Goal: Task Accomplishment & Management: Use online tool/utility

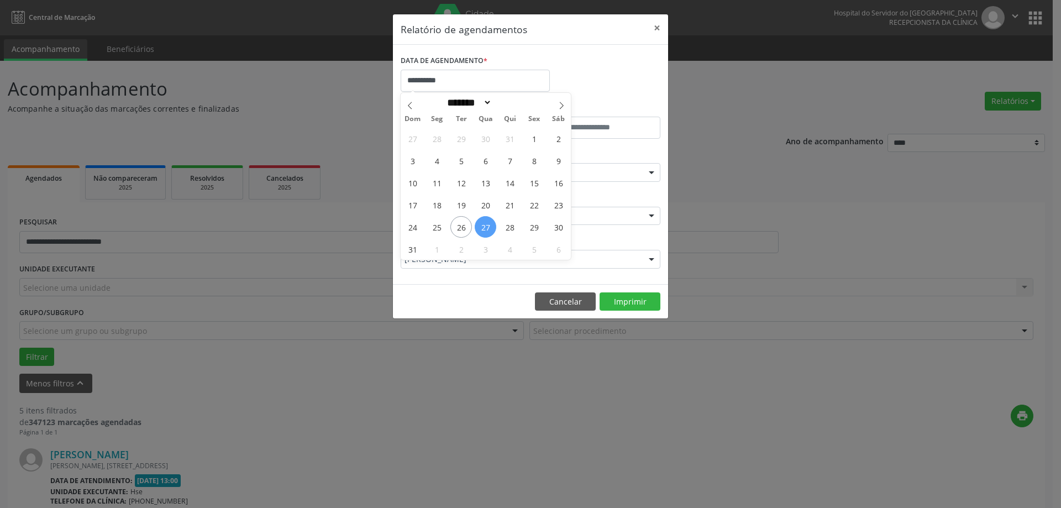
select select "*"
click at [329, 109] on div "**********" at bounding box center [530, 254] width 1061 height 508
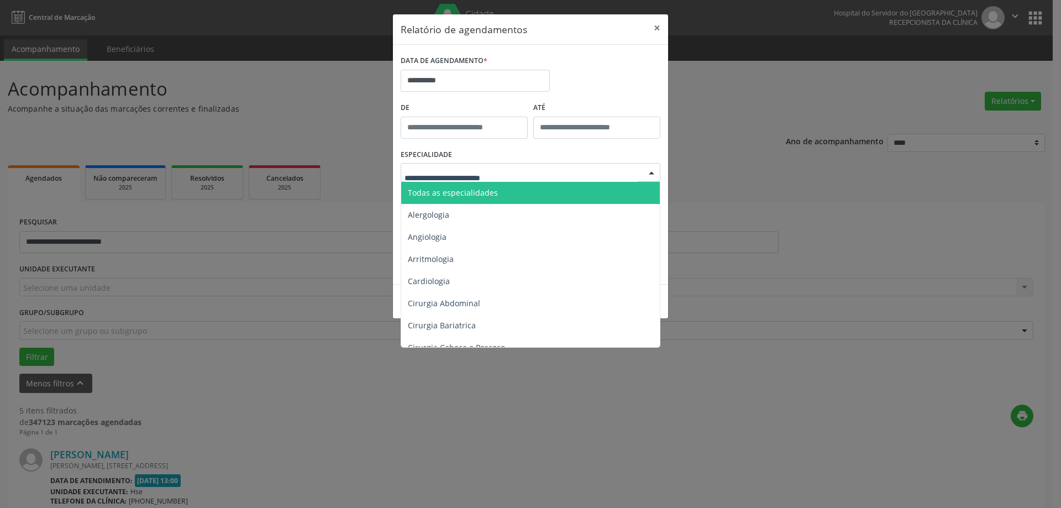
click at [491, 190] on span "Todas as especialidades" at bounding box center [453, 192] width 90 height 11
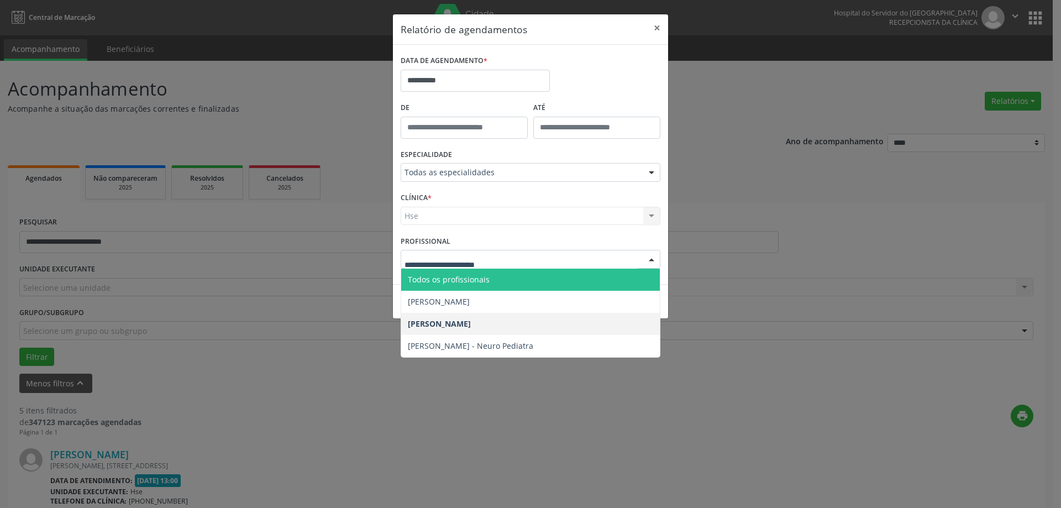
click at [450, 277] on span "Todos os profissionais" at bounding box center [449, 279] width 82 height 11
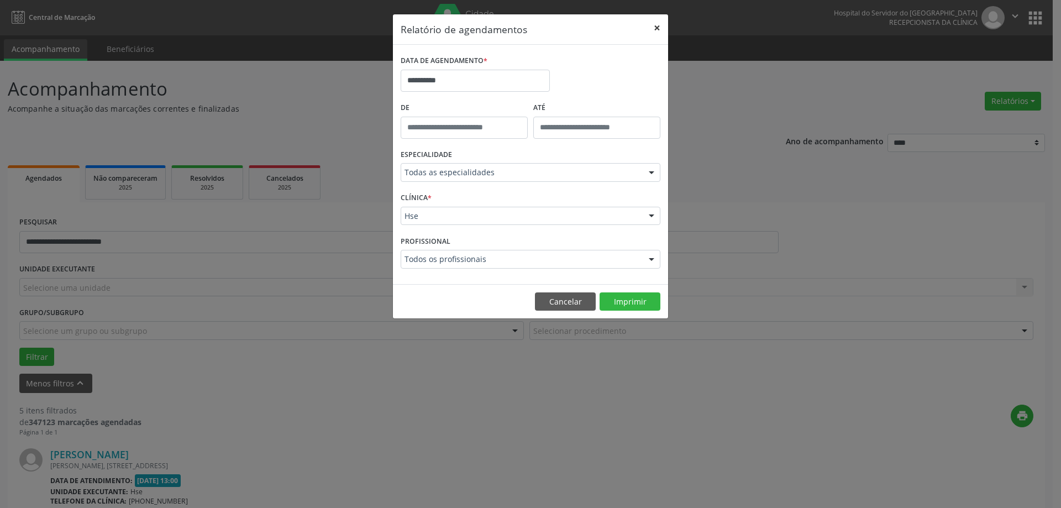
click at [656, 30] on button "×" at bounding box center [657, 27] width 22 height 27
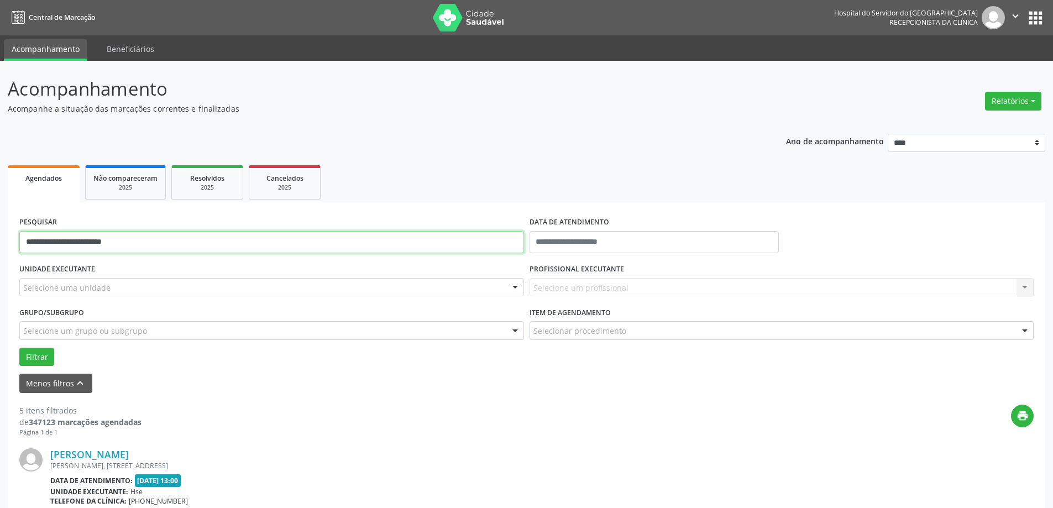
drag, startPoint x: 165, startPoint y: 244, endPoint x: 0, endPoint y: 202, distance: 170.5
click at [74, 243] on input "**********" at bounding box center [271, 242] width 505 height 22
type input "**********"
click at [41, 362] on button "Filtrar" at bounding box center [36, 357] width 35 height 19
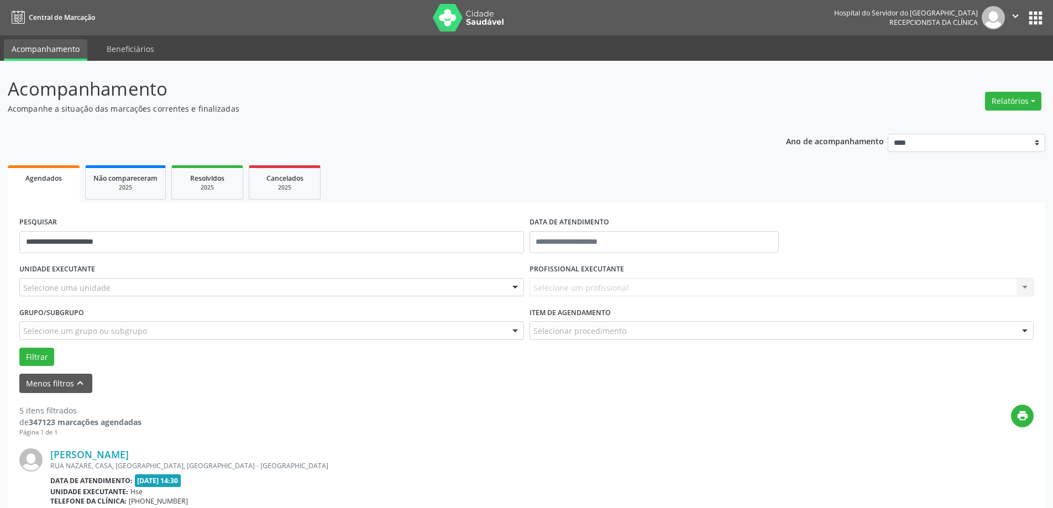
click at [83, 461] on div "RUA NAZARE, CASA, [GEOGRAPHIC_DATA], [GEOGRAPHIC_DATA] - [GEOGRAPHIC_DATA]" at bounding box center [459, 465] width 818 height 9
click at [93, 457] on link "[PERSON_NAME]" at bounding box center [89, 454] width 78 height 12
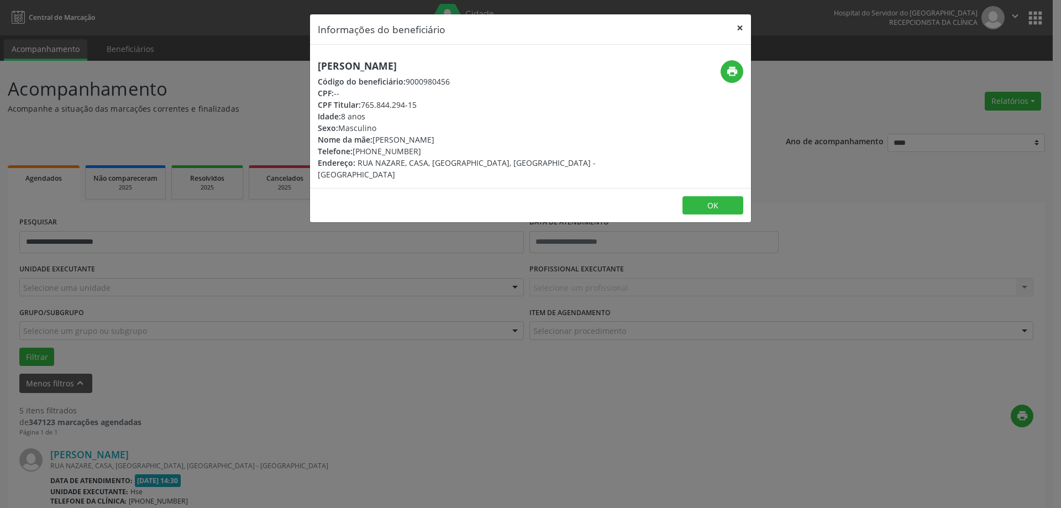
click at [739, 28] on button "×" at bounding box center [740, 27] width 22 height 27
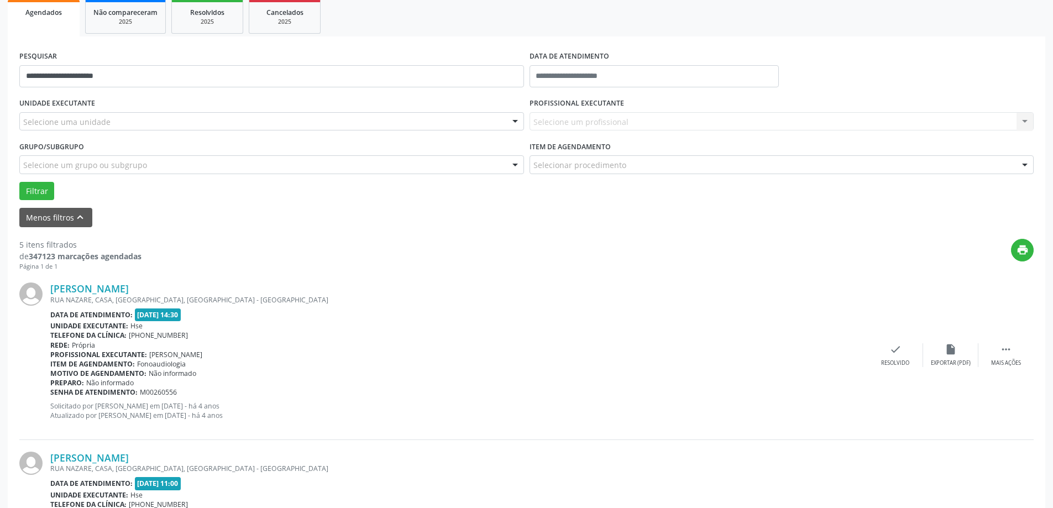
scroll to position [332, 0]
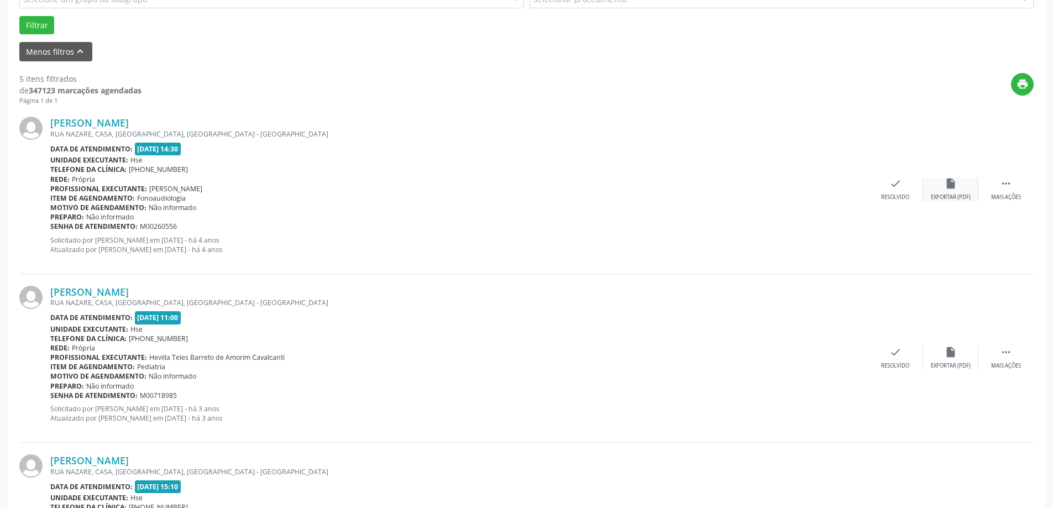
click at [960, 197] on div "Exportar (PDF)" at bounding box center [951, 197] width 40 height 8
click at [1004, 192] on div " Mais ações" at bounding box center [1005, 189] width 55 height 24
click at [836, 195] on div "Imprimir" at bounding box center [839, 197] width 25 height 8
click at [781, 192] on div "insert_drive_file Exportar (PDF)" at bounding box center [784, 189] width 55 height 24
click at [128, 121] on link "[PERSON_NAME]" at bounding box center [89, 123] width 78 height 12
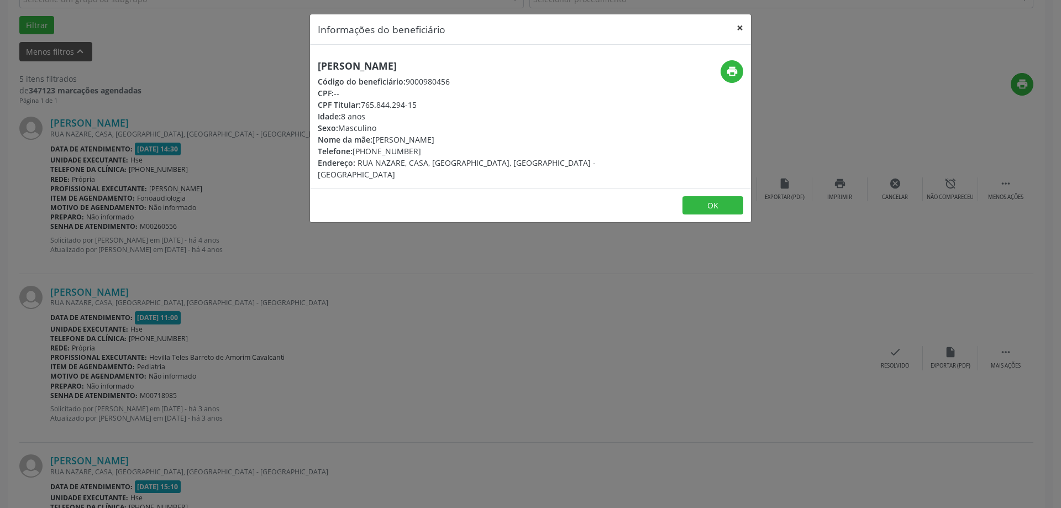
click at [739, 25] on button "×" at bounding box center [740, 27] width 22 height 27
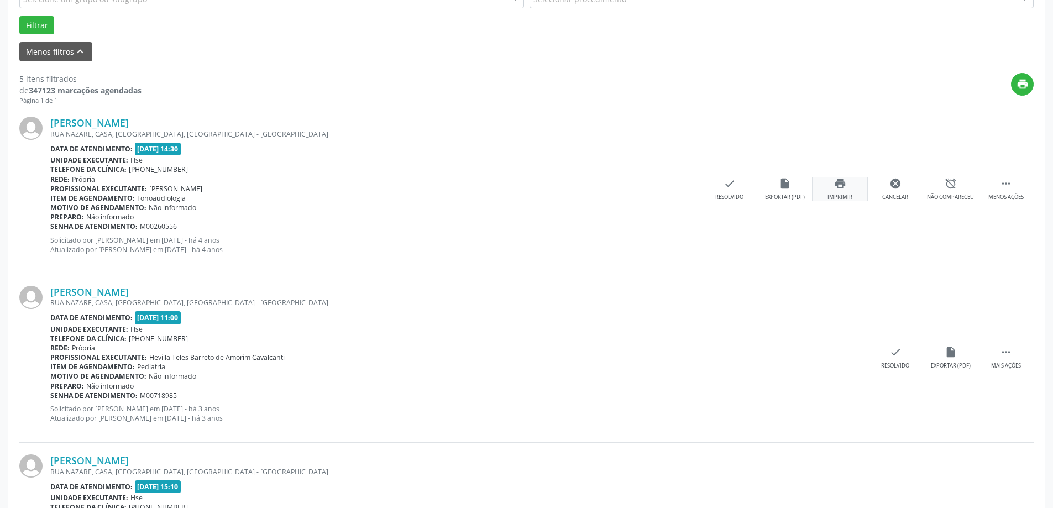
click at [847, 191] on div "print Imprimir" at bounding box center [840, 189] width 55 height 24
click at [794, 191] on div "insert_drive_file Exportar (PDF)" at bounding box center [784, 189] width 55 height 24
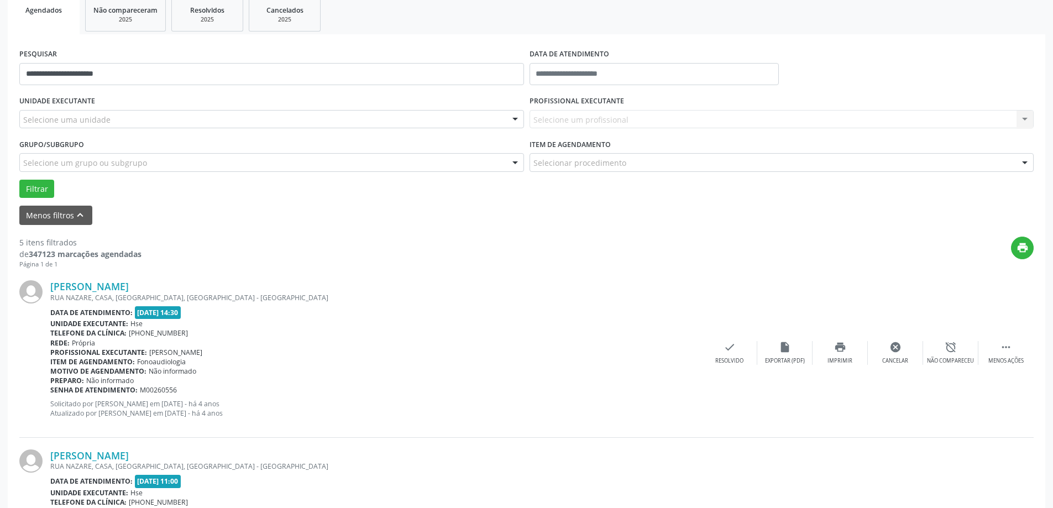
scroll to position [166, 0]
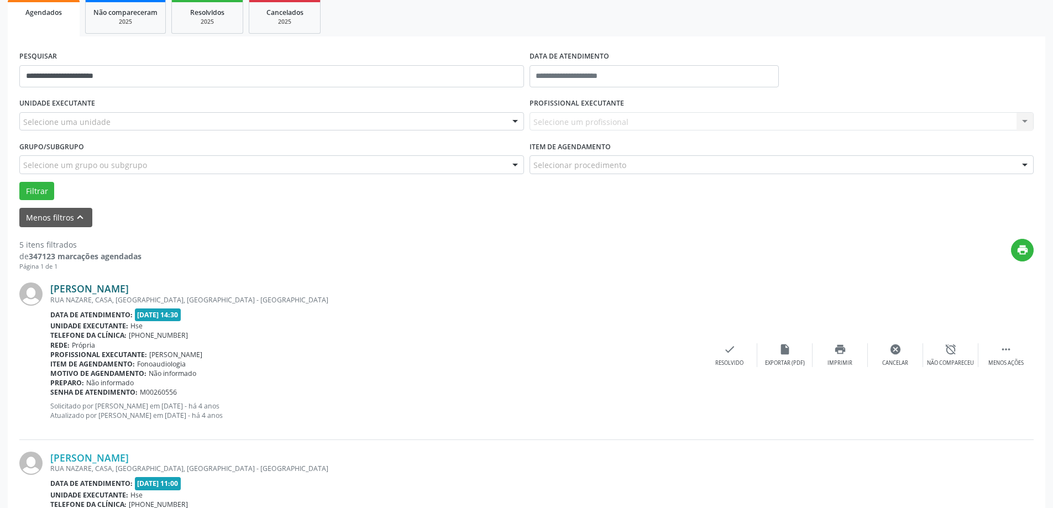
click at [122, 291] on link "[PERSON_NAME]" at bounding box center [89, 288] width 78 height 12
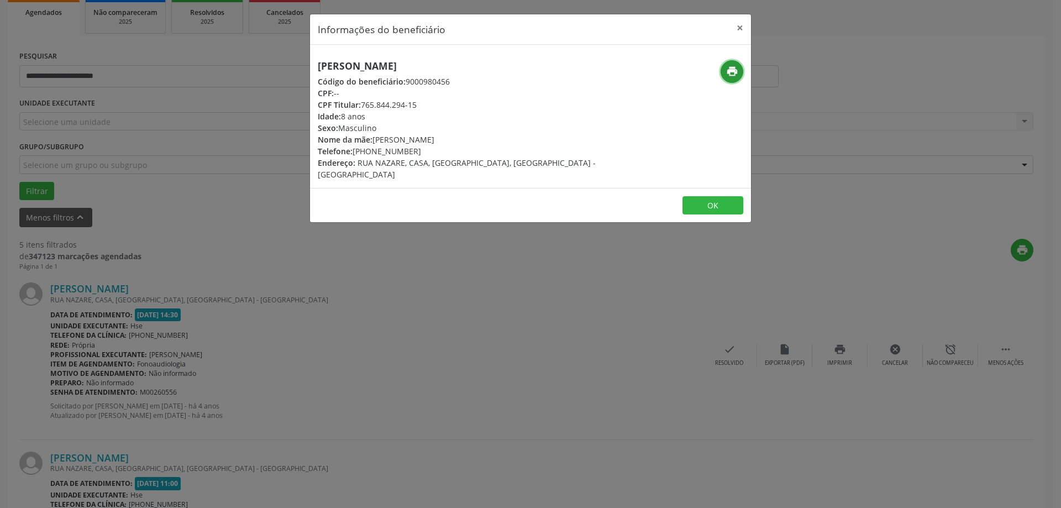
click at [742, 67] on button "print" at bounding box center [732, 71] width 23 height 23
click at [742, 25] on button "×" at bounding box center [740, 27] width 22 height 27
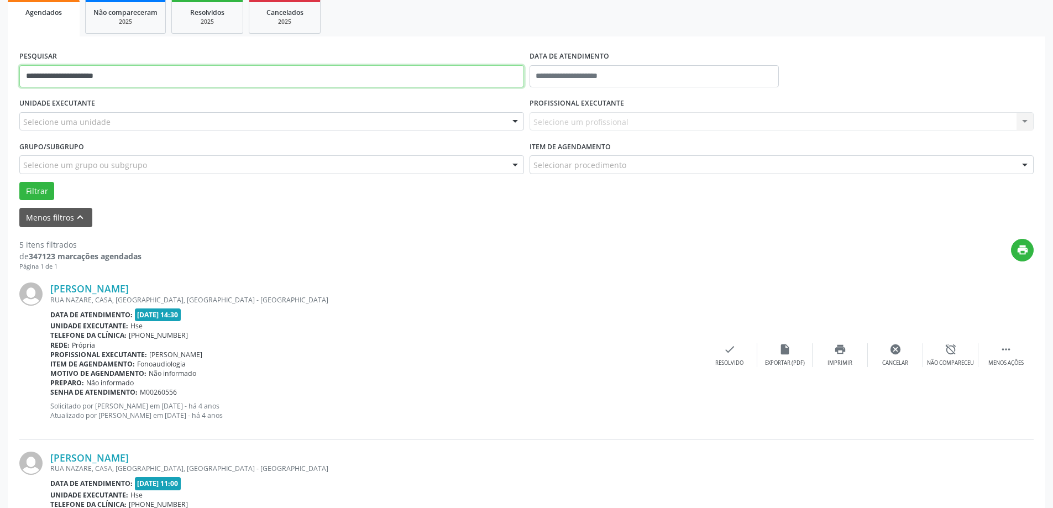
drag, startPoint x: 188, startPoint y: 71, endPoint x: 7, endPoint y: 57, distance: 182.4
click at [7, 57] on div "**********" at bounding box center [526, 505] width 1053 height 1220
click at [31, 191] on button "Filtrar" at bounding box center [36, 191] width 35 height 19
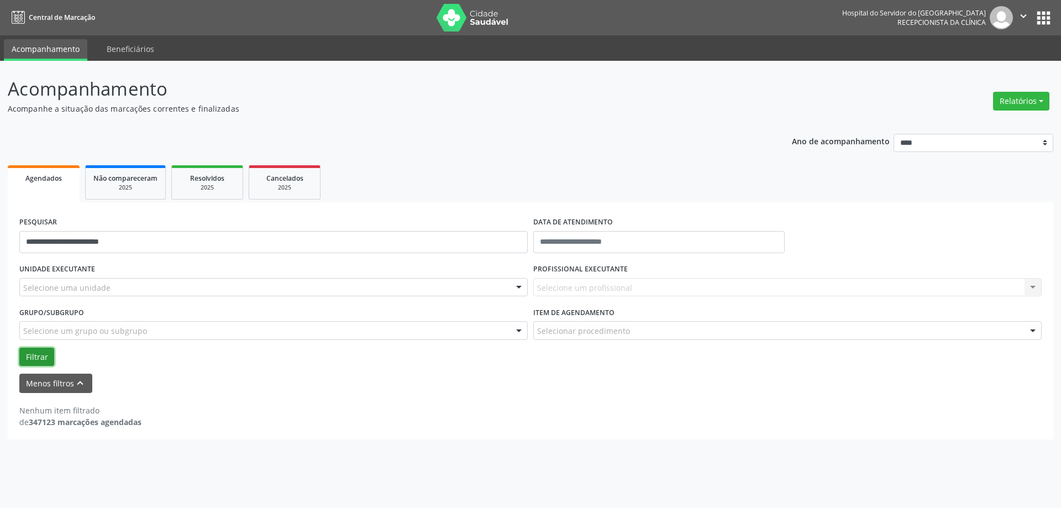
click at [46, 358] on button "Filtrar" at bounding box center [36, 357] width 35 height 19
click at [56, 349] on div "Filtrar" at bounding box center [531, 357] width 1028 height 19
click at [43, 349] on button "Filtrar" at bounding box center [36, 357] width 35 height 19
click at [43, 348] on button "Filtrar" at bounding box center [36, 357] width 35 height 19
drag, startPoint x: 54, startPoint y: 240, endPoint x: 85, endPoint y: 239, distance: 31.5
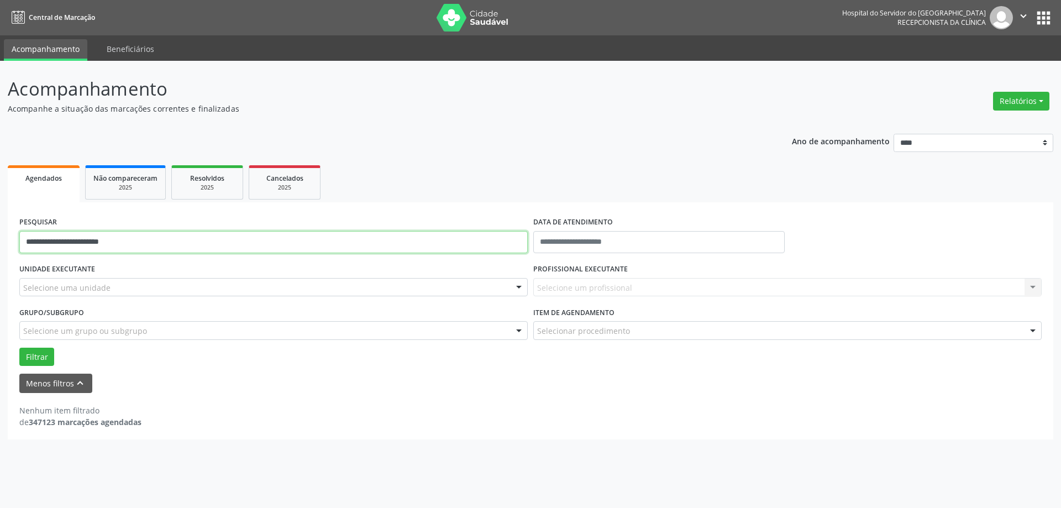
click at [85, 239] on input "**********" at bounding box center [273, 242] width 509 height 22
type input "**********"
click at [41, 359] on button "Filtrar" at bounding box center [36, 357] width 35 height 19
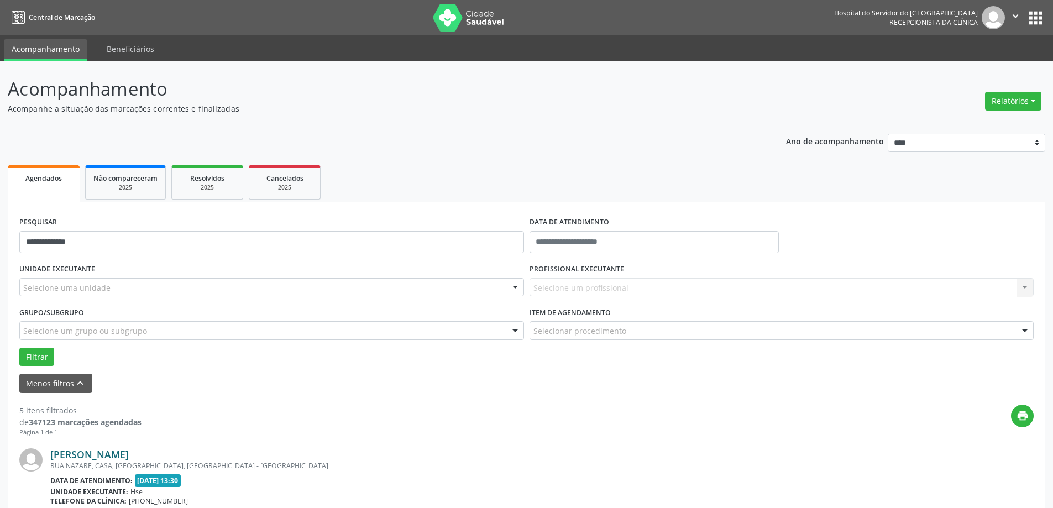
click at [96, 449] on link "[PERSON_NAME]" at bounding box center [89, 454] width 78 height 12
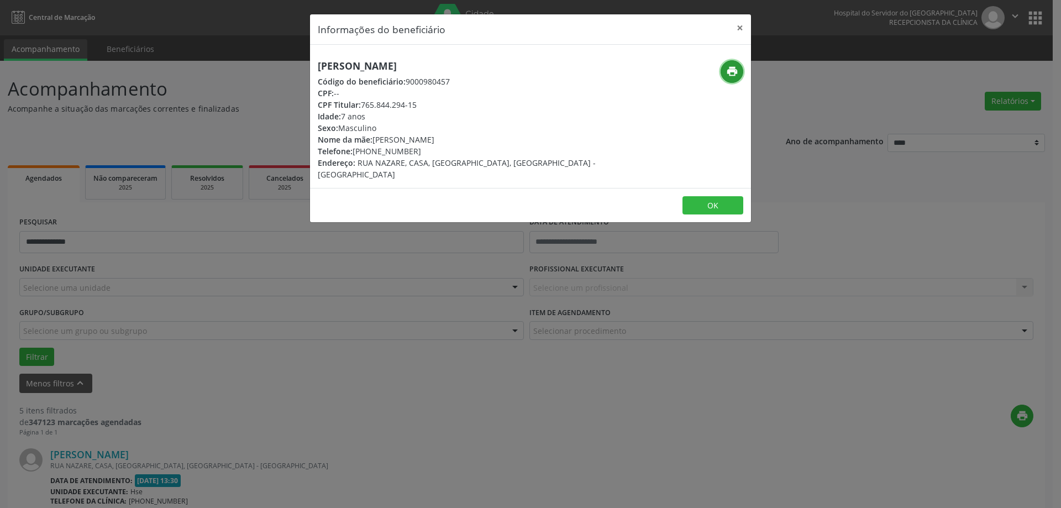
click at [725, 70] on button "print" at bounding box center [732, 71] width 23 height 23
click at [747, 28] on button "×" at bounding box center [740, 27] width 22 height 27
